Goal: Book appointment/travel/reservation

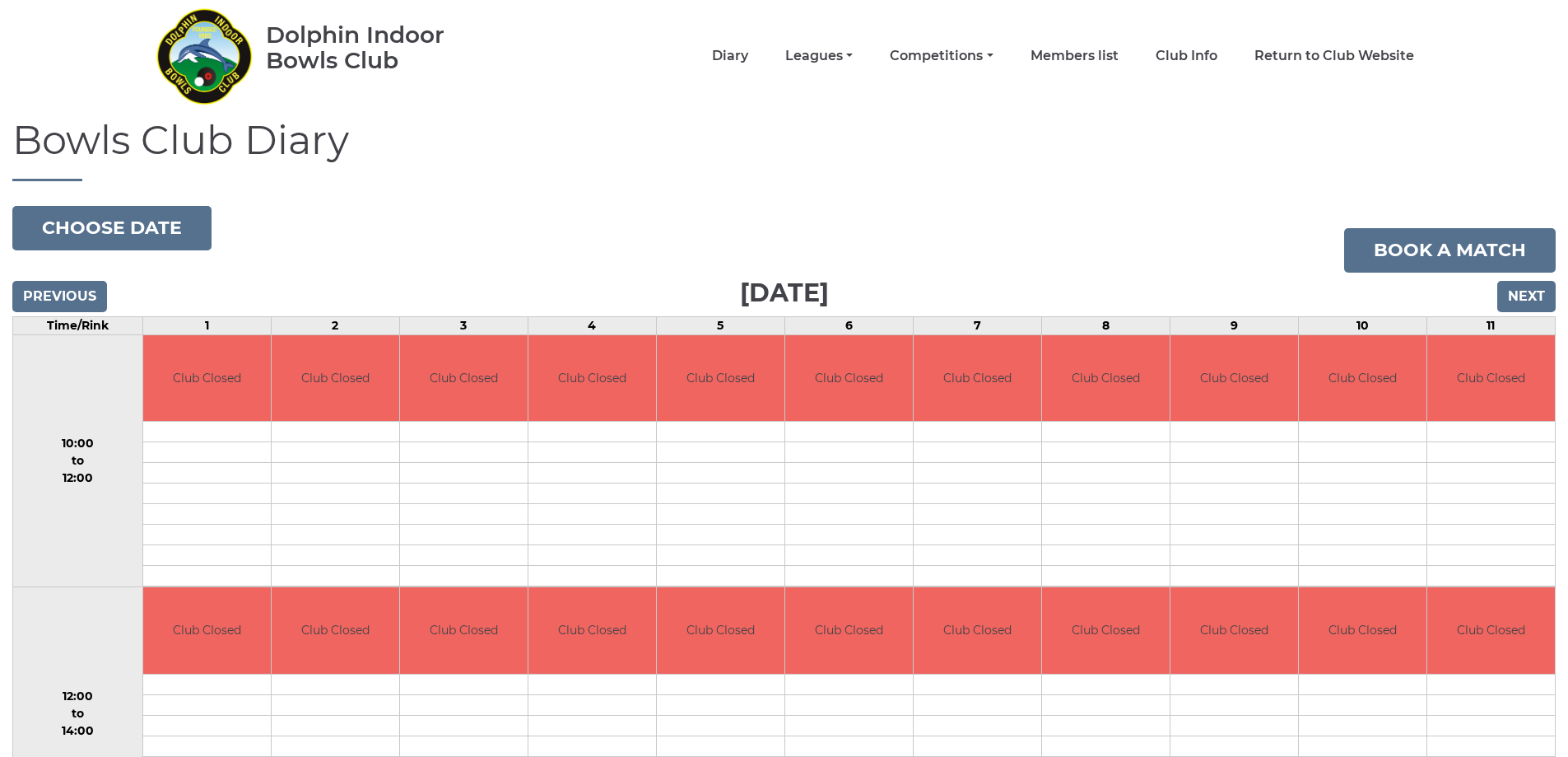
scroll to position [83, 0]
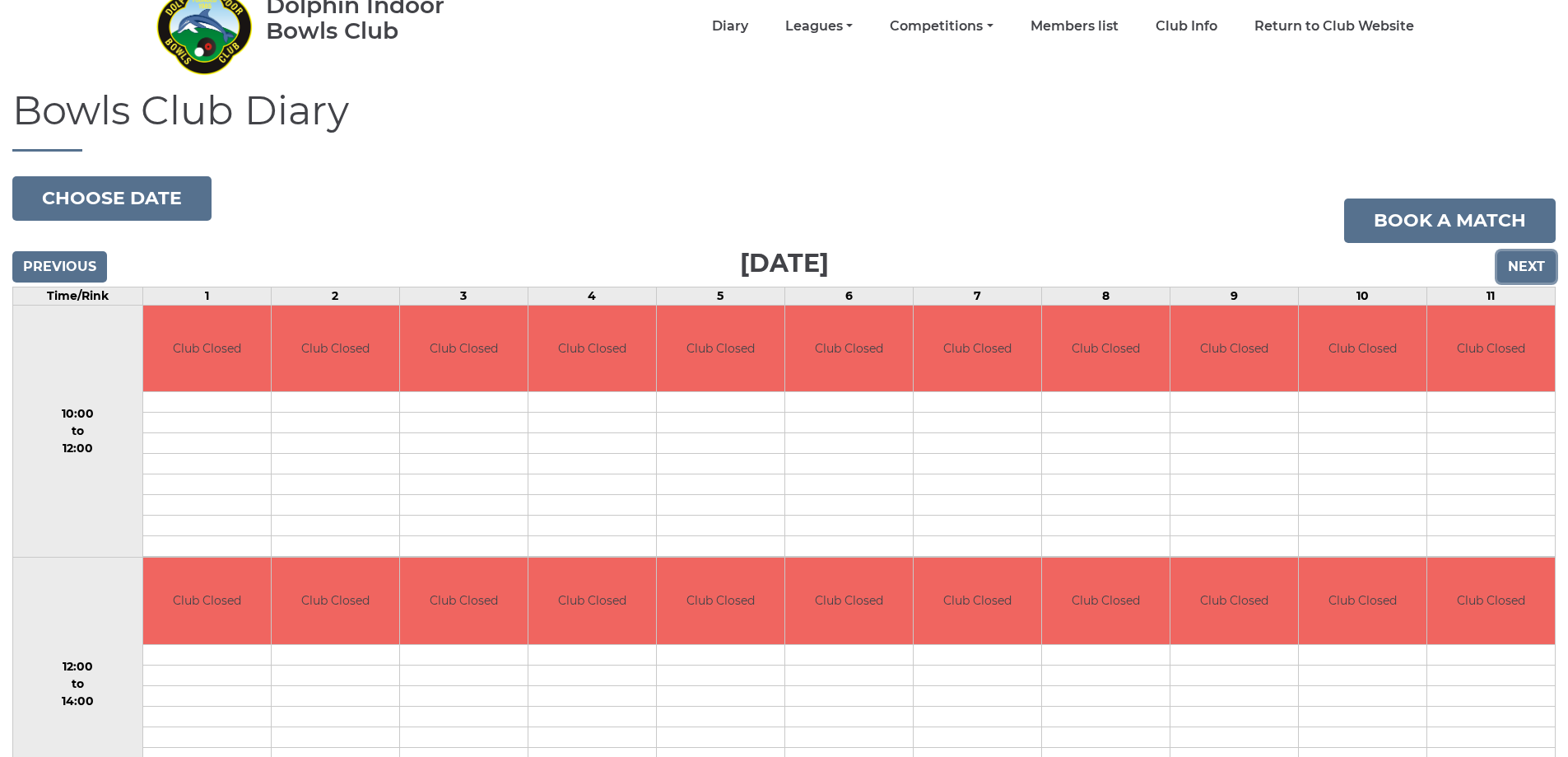
drag, startPoint x: 1524, startPoint y: 258, endPoint x: 1520, endPoint y: 266, distance: 8.9
click at [1524, 259] on input "Next" at bounding box center [1526, 266] width 59 height 32
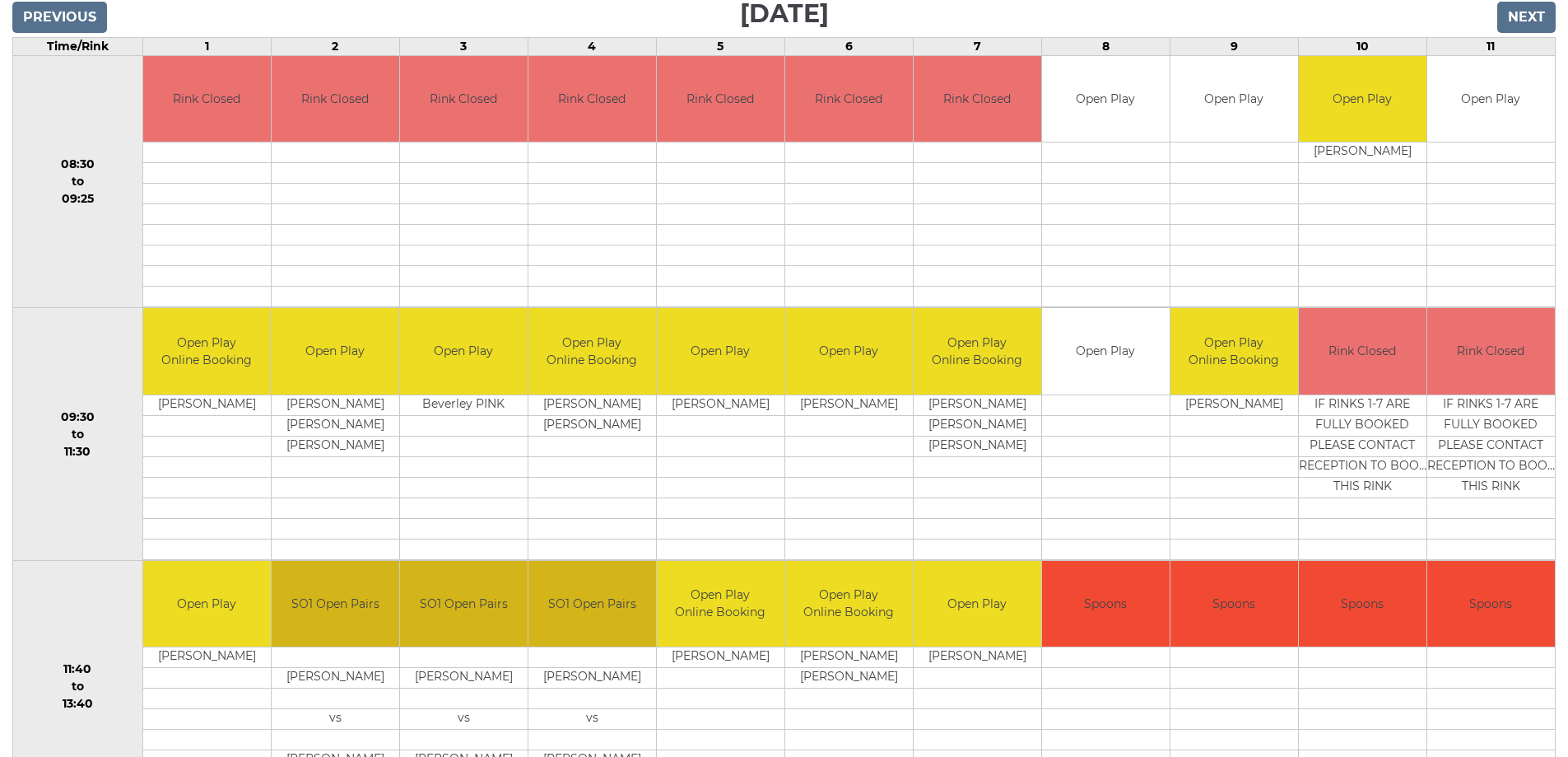
scroll to position [165, 0]
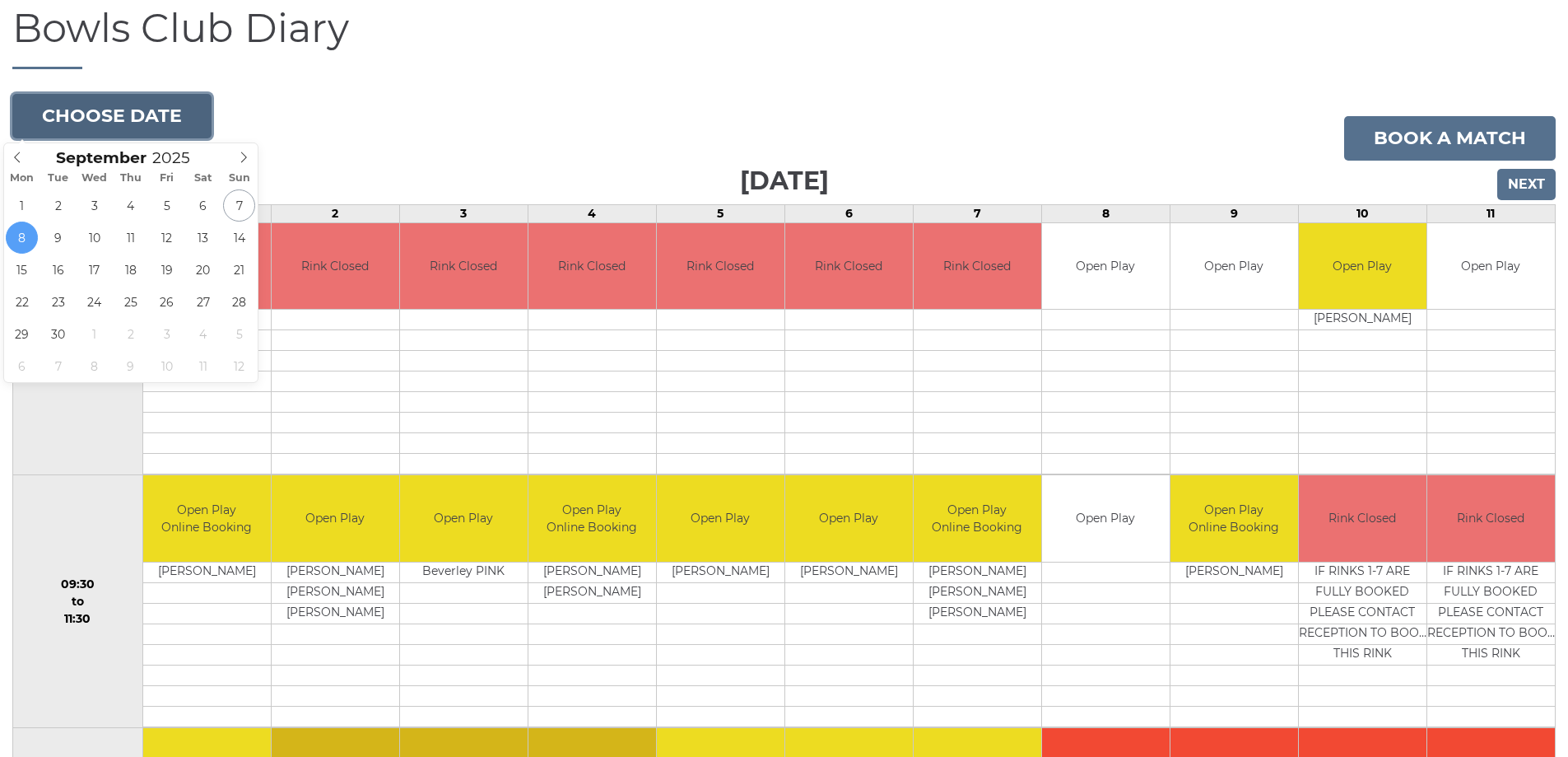
click at [91, 110] on button "Choose date" at bounding box center [112, 116] width 200 height 44
type input "2025-09-12"
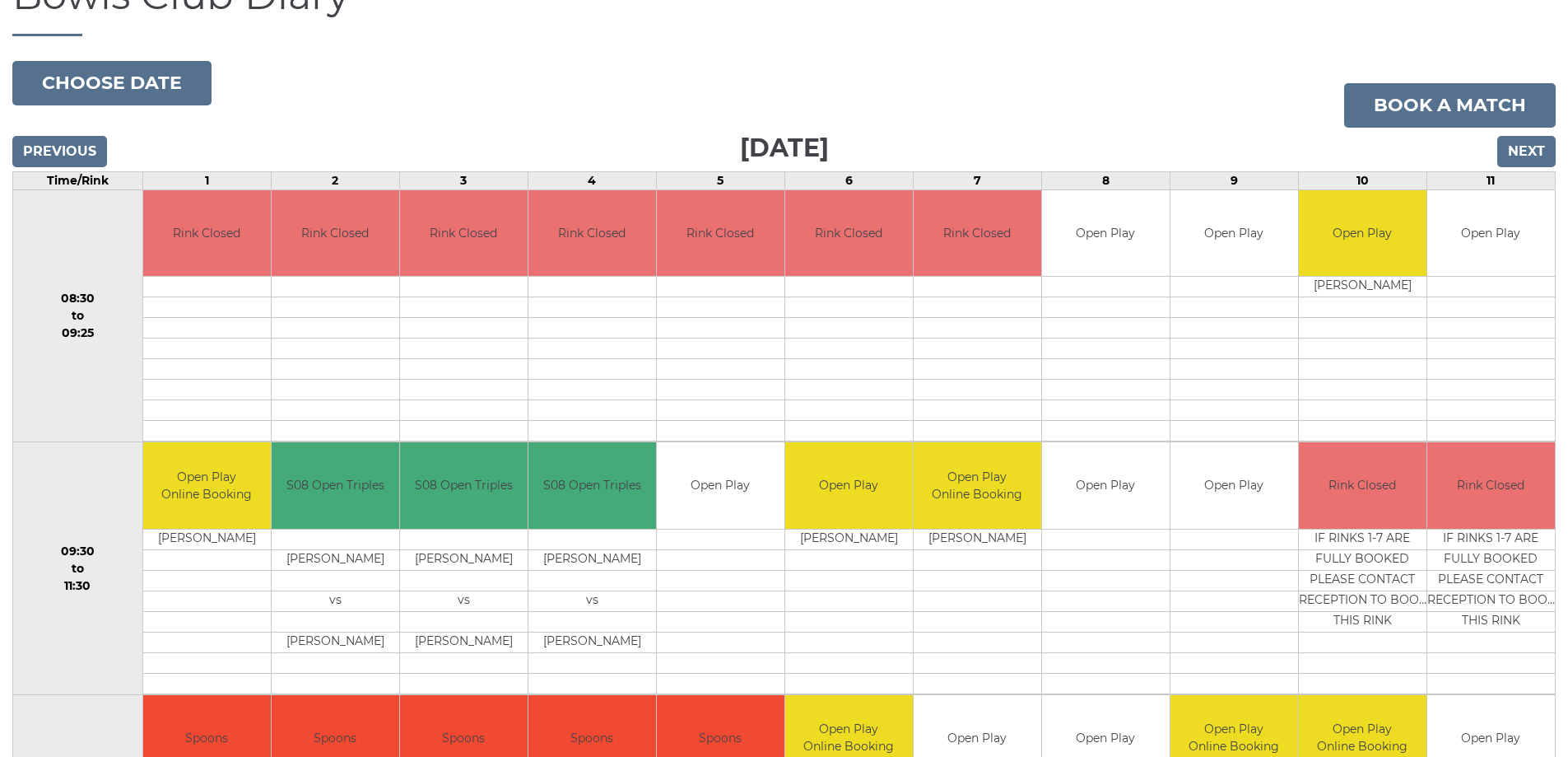
scroll to position [165, 0]
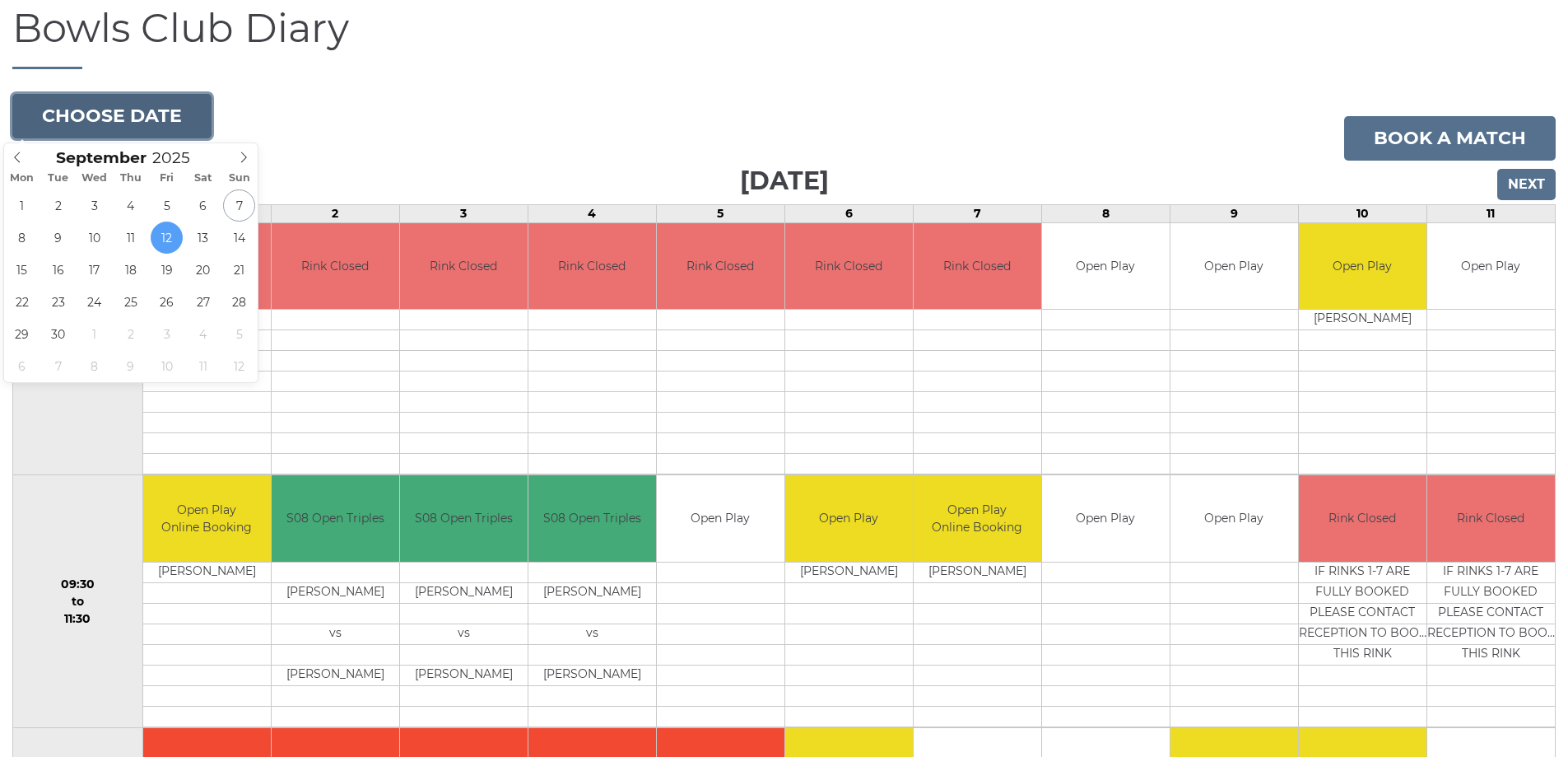
click at [118, 105] on button "Choose date" at bounding box center [112, 116] width 200 height 44
type input "[DATE]"
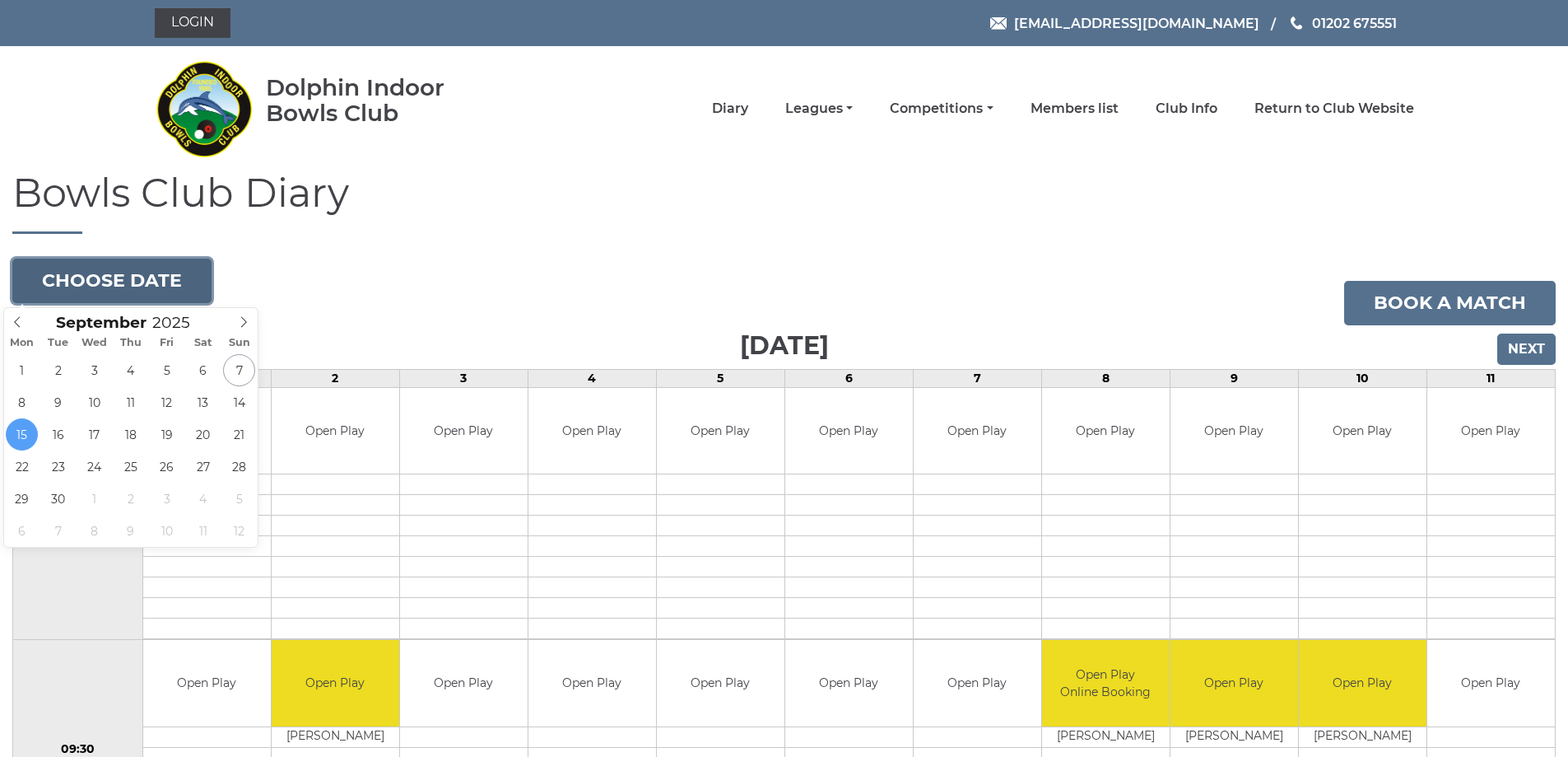
click at [154, 281] on button "Choose date" at bounding box center [112, 281] width 200 height 44
type input "2025-09-19"
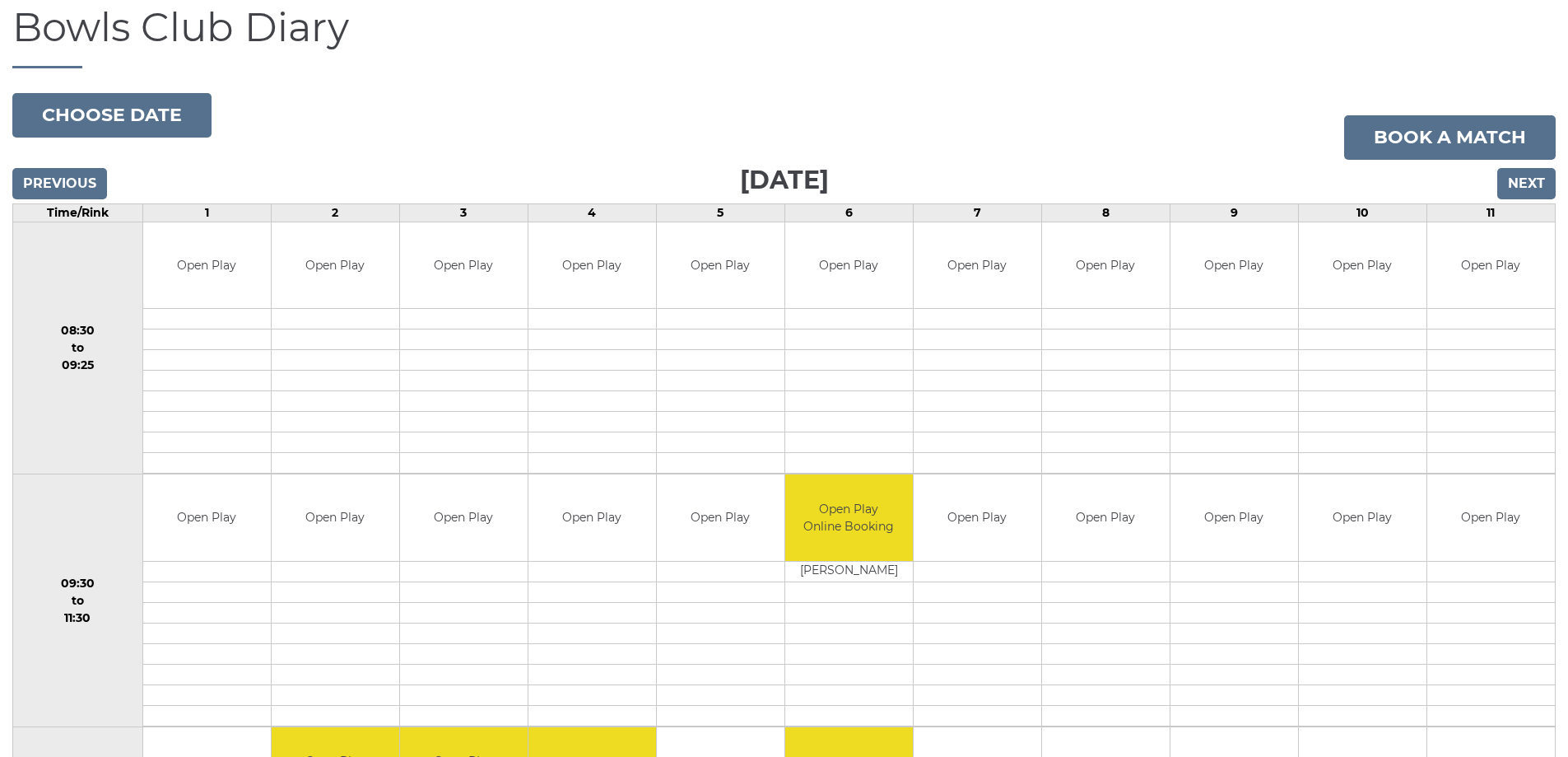
scroll to position [165, 0]
click at [143, 113] on button "Choose date" at bounding box center [112, 116] width 200 height 44
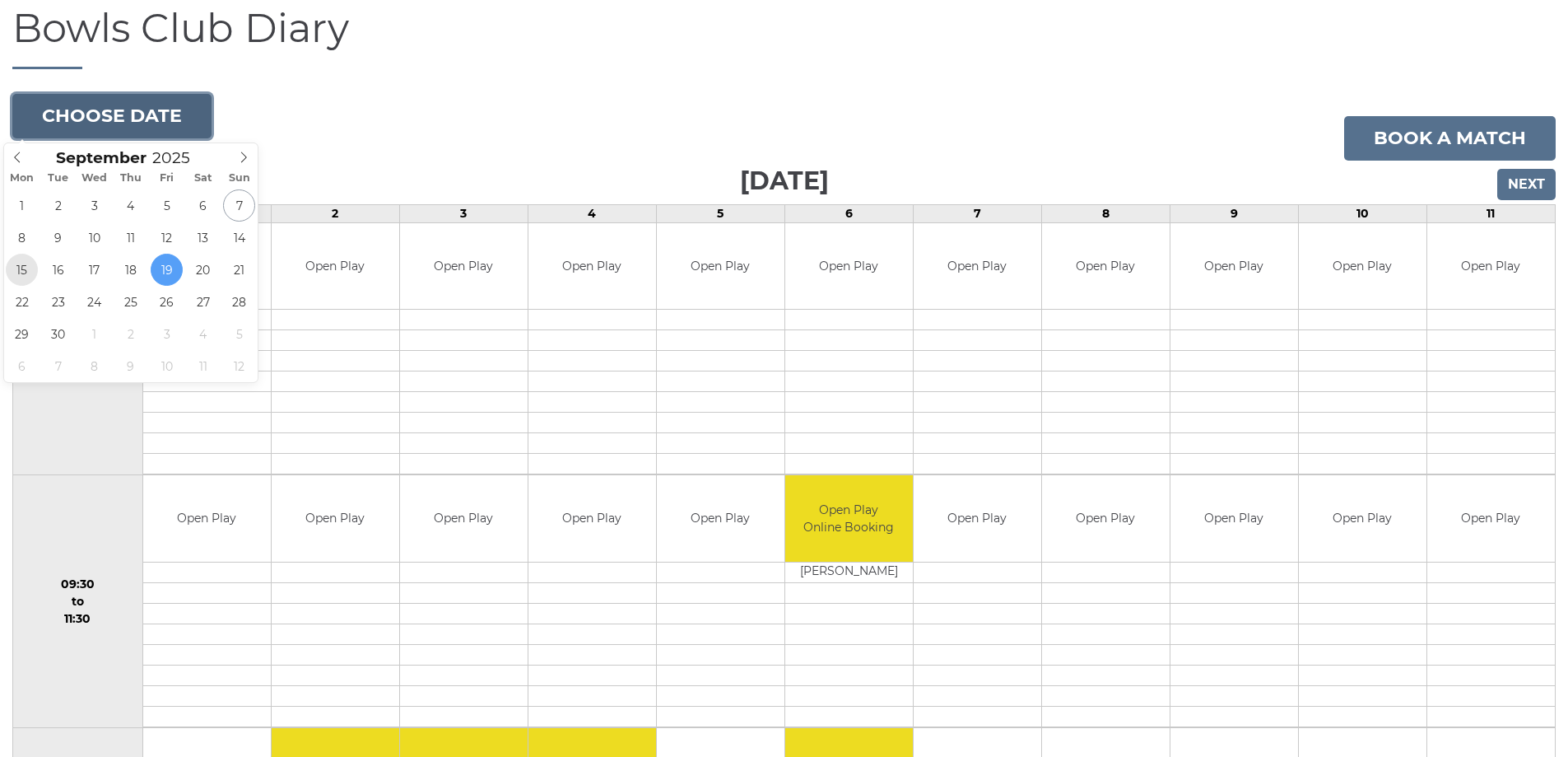
type input "[DATE]"
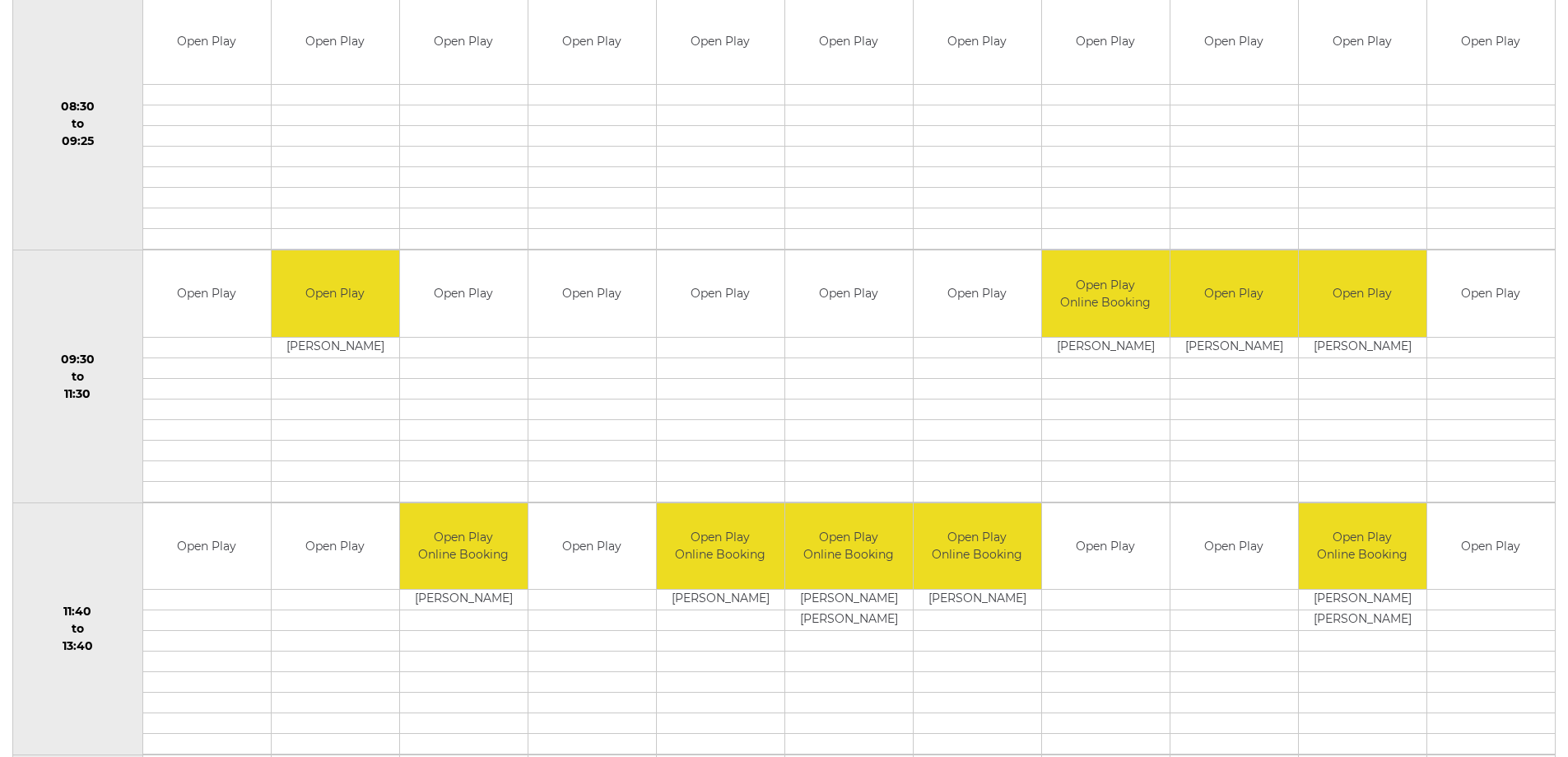
scroll to position [412, 0]
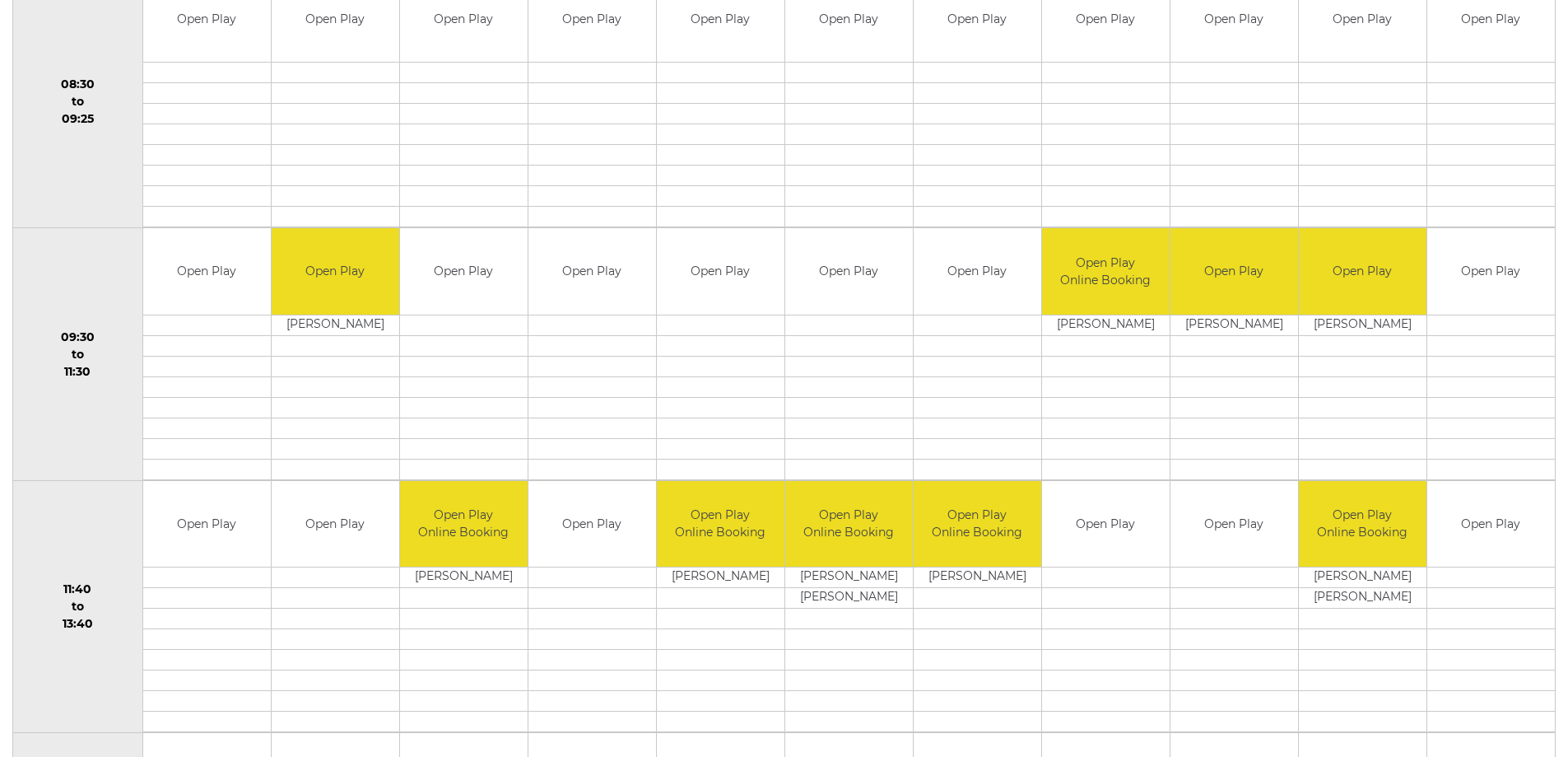
click at [977, 366] on td at bounding box center [978, 366] width 128 height 20
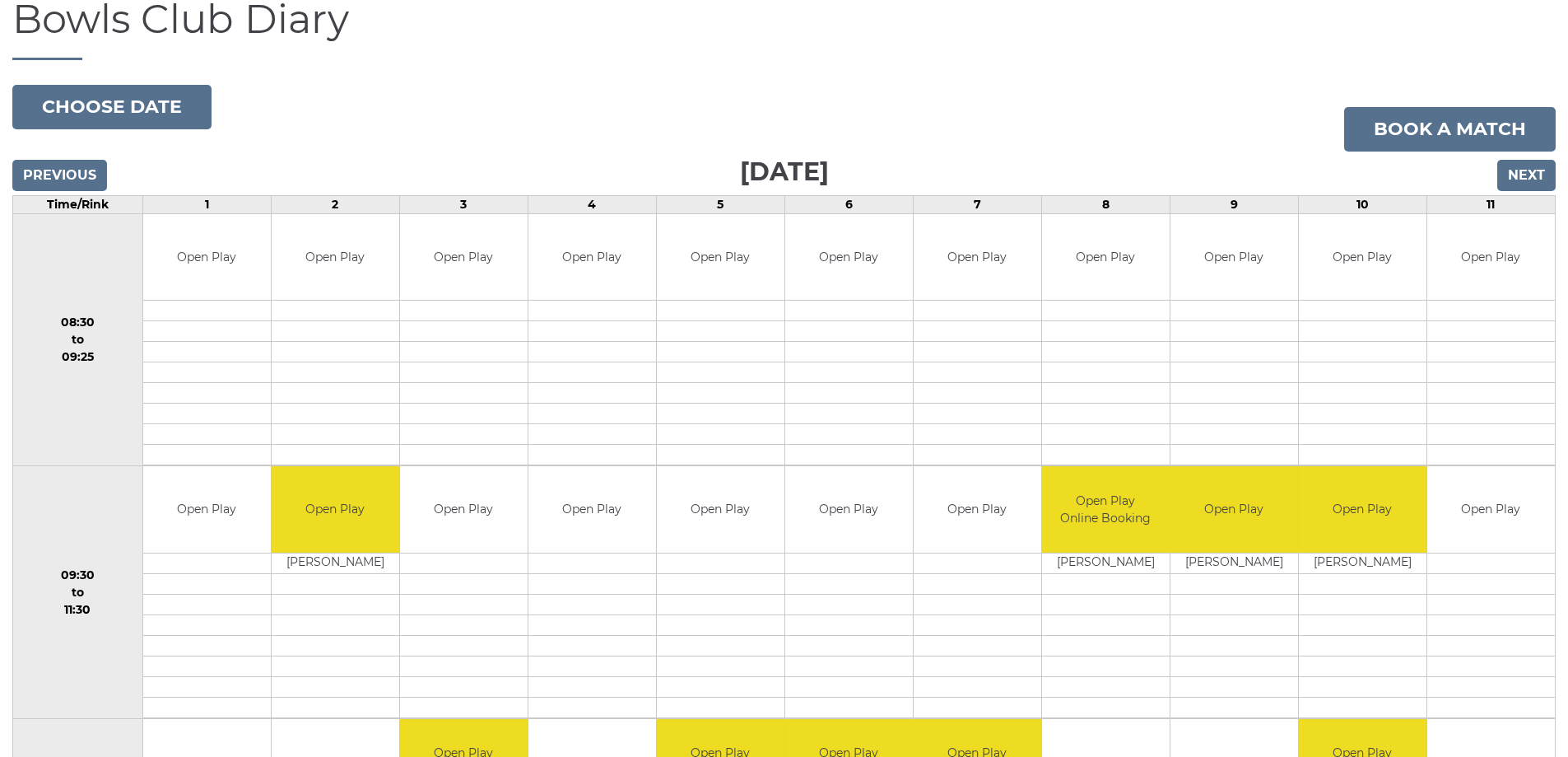
scroll to position [165, 0]
